Goal: Transaction & Acquisition: Purchase product/service

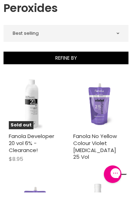
scroll to position [100, 0]
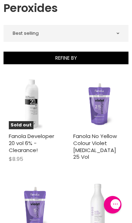
click at [91, 124] on img "Main content" at bounding box center [97, 105] width 33 height 50
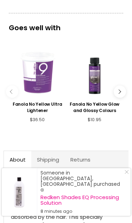
scroll to position [366, 0]
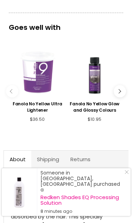
click at [35, 73] on div "Main content" at bounding box center [38, 72] width 52 height 52
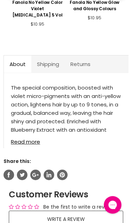
scroll to position [457, 0]
click at [27, 135] on link "Read more" at bounding box center [66, 140] width 111 height 10
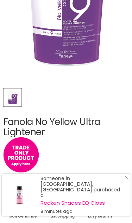
scroll to position [129, 0]
